Goal: Task Accomplishment & Management: Manage account settings

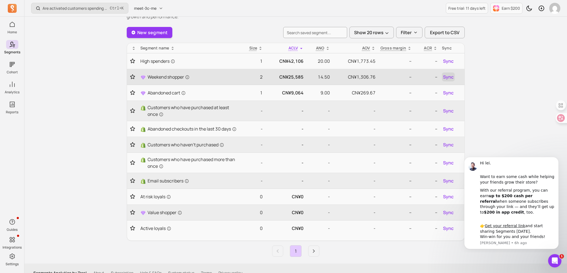
click at [447, 75] on span "Sync" at bounding box center [448, 77] width 11 height 7
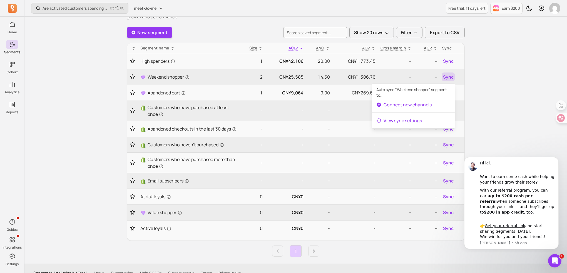
click at [394, 121] on link "View sync settings ..." at bounding box center [413, 120] width 83 height 11
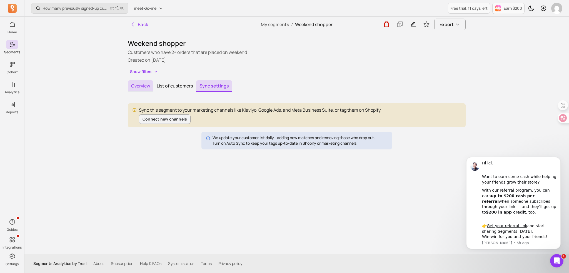
click at [131, 87] on button "Overview" at bounding box center [141, 86] width 26 height 12
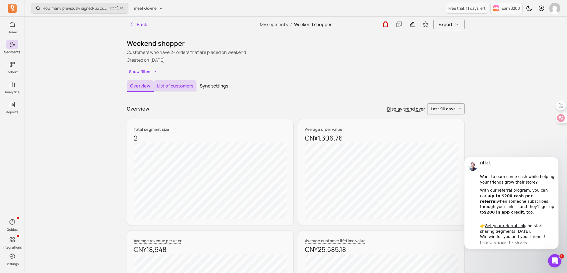
click at [180, 84] on button "List of customers" at bounding box center [175, 86] width 43 height 12
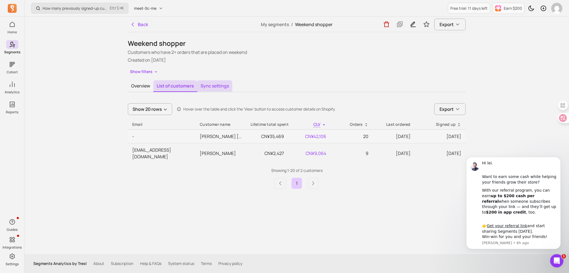
click at [217, 85] on button "Sync settings" at bounding box center [214, 86] width 35 height 12
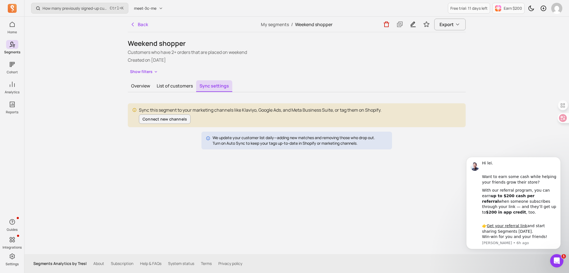
click at [339, 143] on p "Turn on Auto Sync to keep your tags up-to-date in Shopify or marketing channels." at bounding box center [294, 144] width 163 height 6
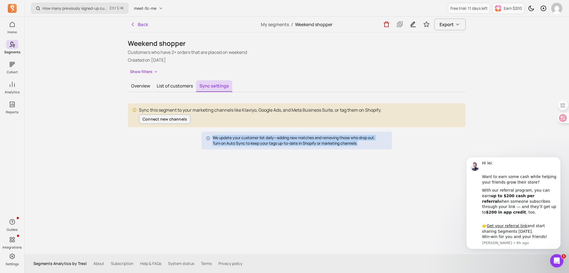
drag, startPoint x: 362, startPoint y: 144, endPoint x: 210, endPoint y: 134, distance: 152.1
click at [210, 134] on div "We update your customer list daily—adding new matches and removing those who dr…" at bounding box center [297, 141] width 191 height 18
copy div "We update your customer list daily—adding new matches and removing those who dr…"
